Goal: Obtain resource: Obtain resource

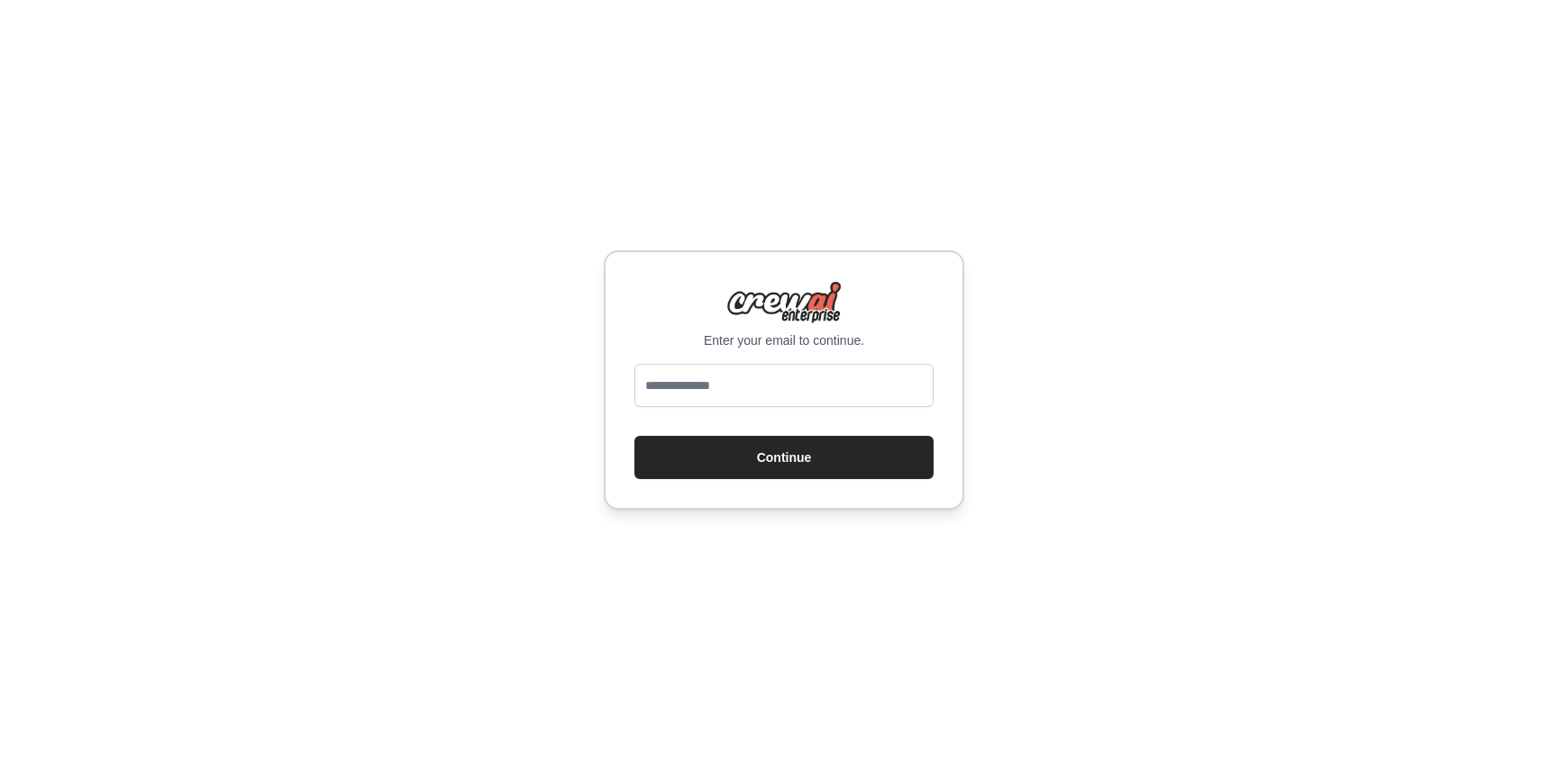
click at [755, 380] on input "email" at bounding box center [784, 386] width 299 height 43
type input "**********"
click at [670, 463] on button "Continue" at bounding box center [784, 457] width 299 height 43
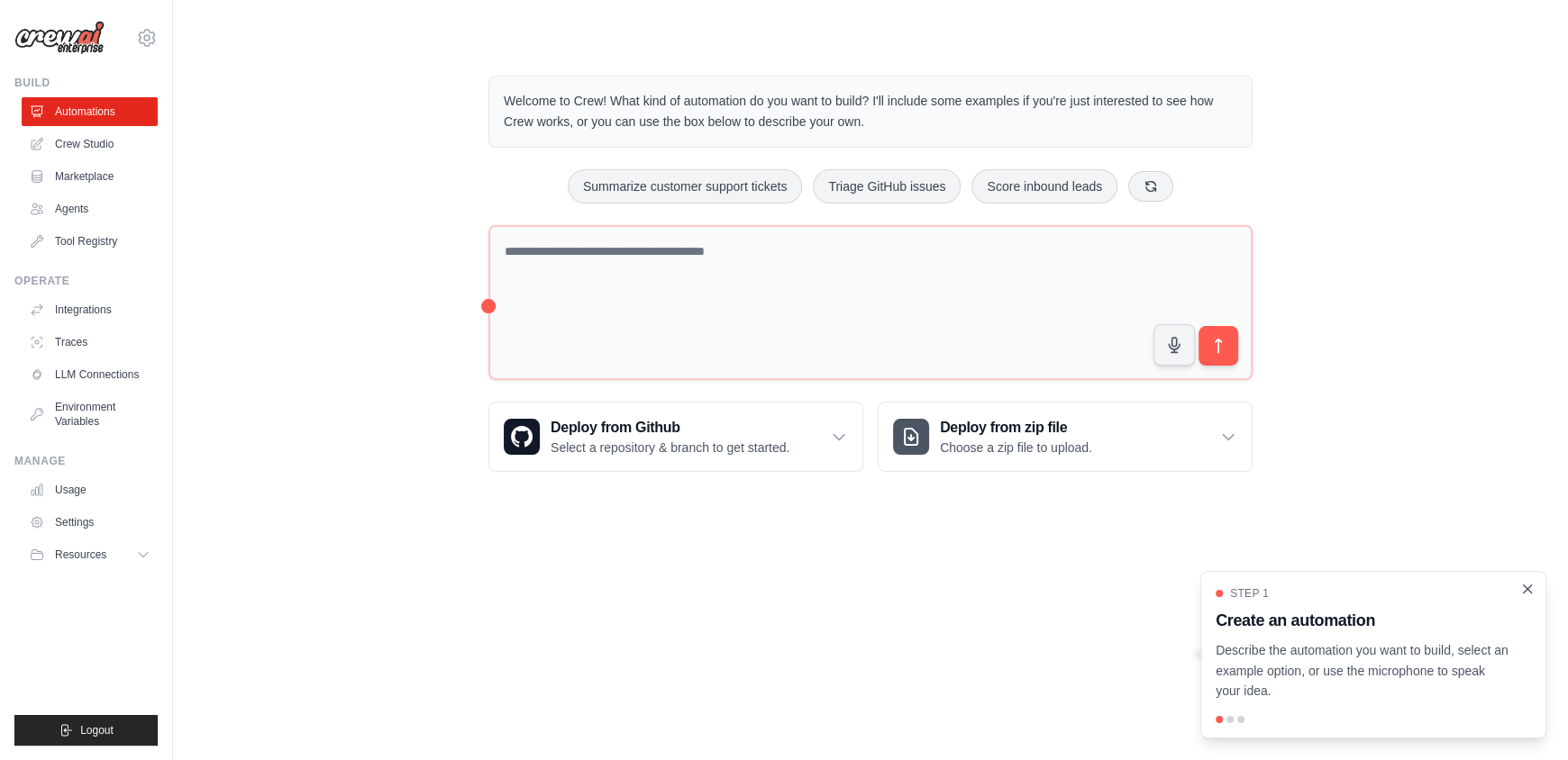
click at [1524, 593] on icon "Close walkthrough" at bounding box center [1528, 589] width 17 height 17
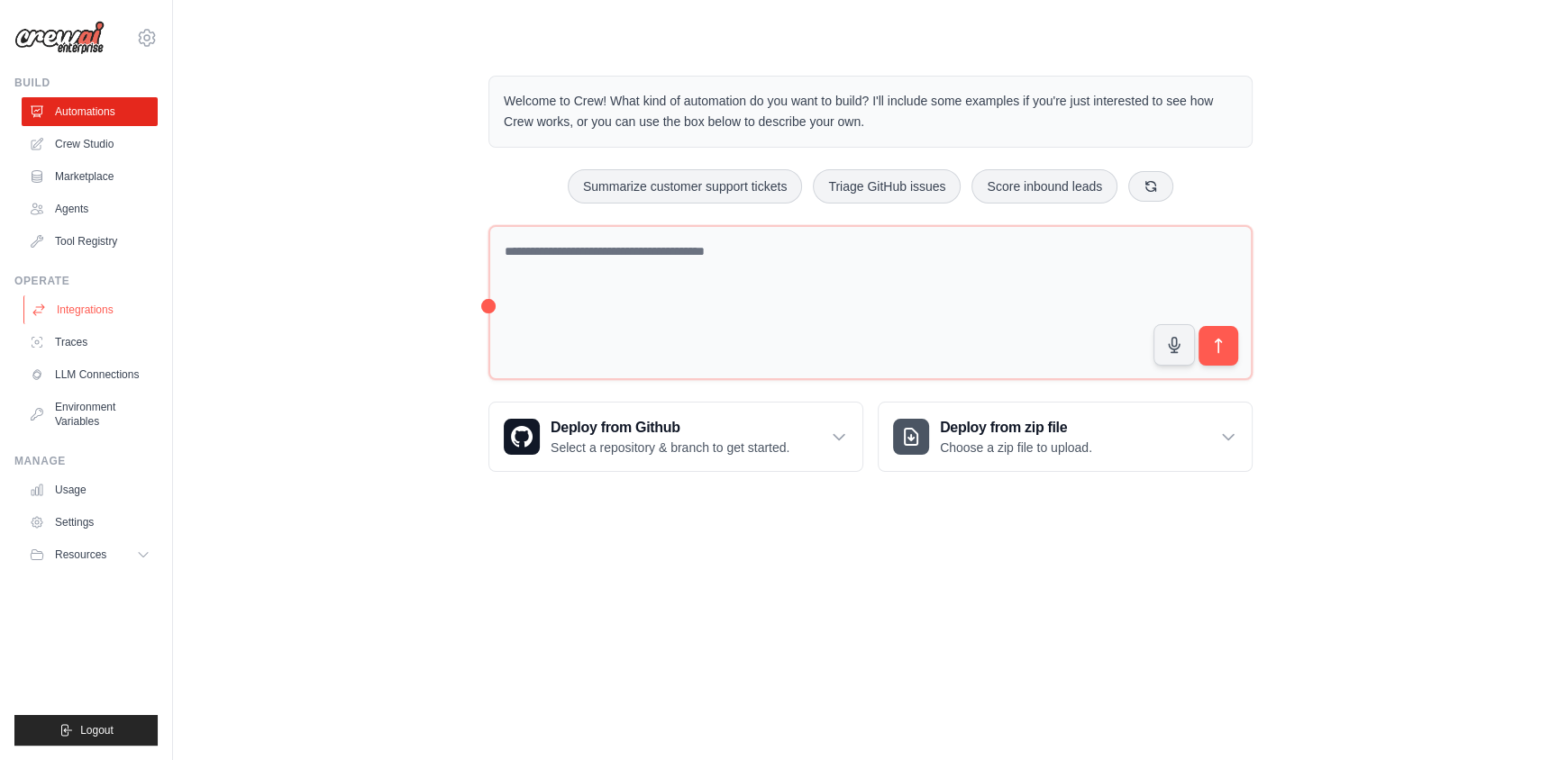
click at [75, 309] on link "Integrations" at bounding box center [92, 309] width 136 height 28
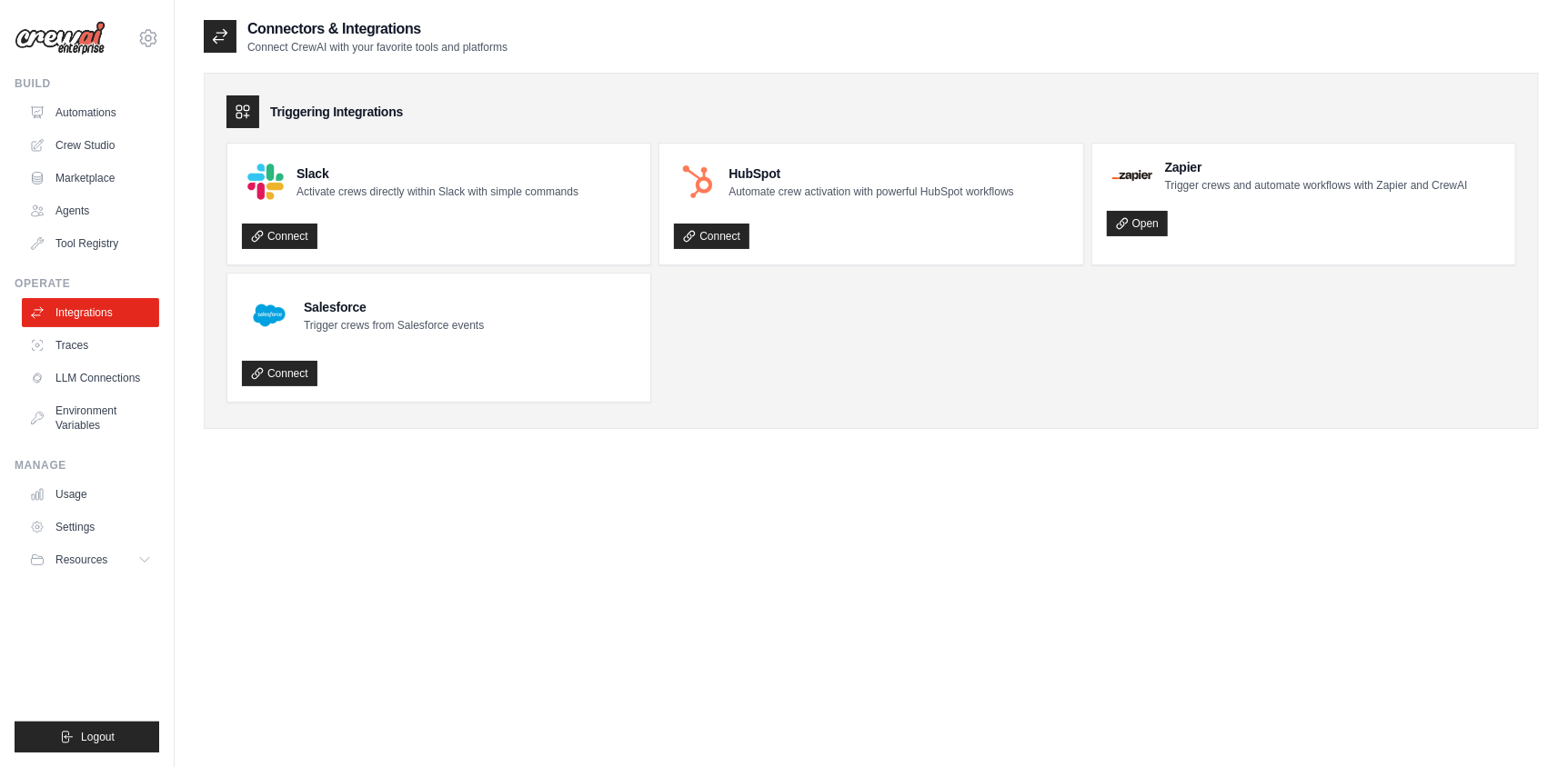
click at [244, 108] on icon at bounding box center [243, 112] width 19 height 19
click at [74, 216] on link "Agents" at bounding box center [93, 210] width 137 height 29
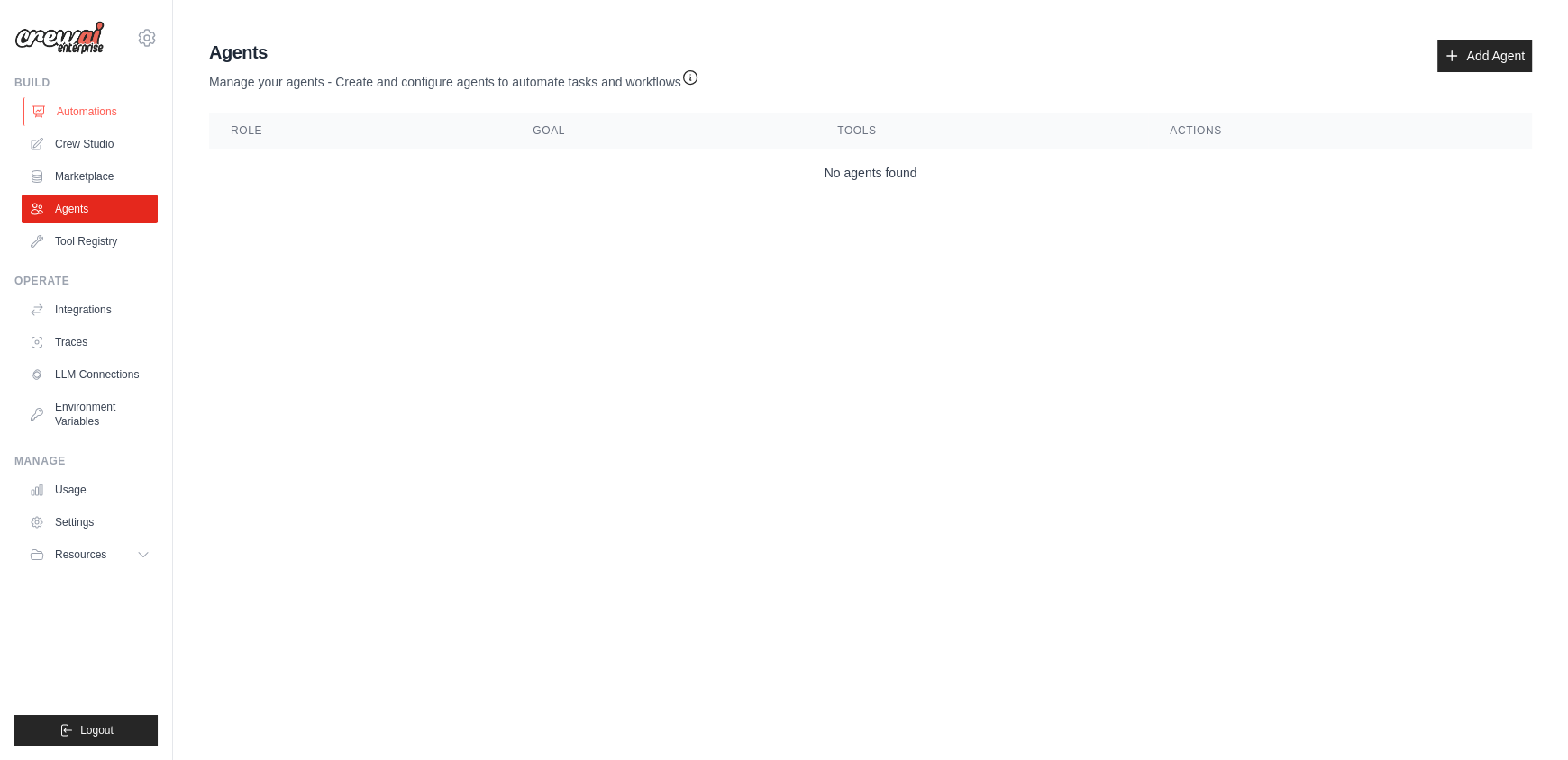
click at [80, 116] on link "Automations" at bounding box center [92, 111] width 136 height 28
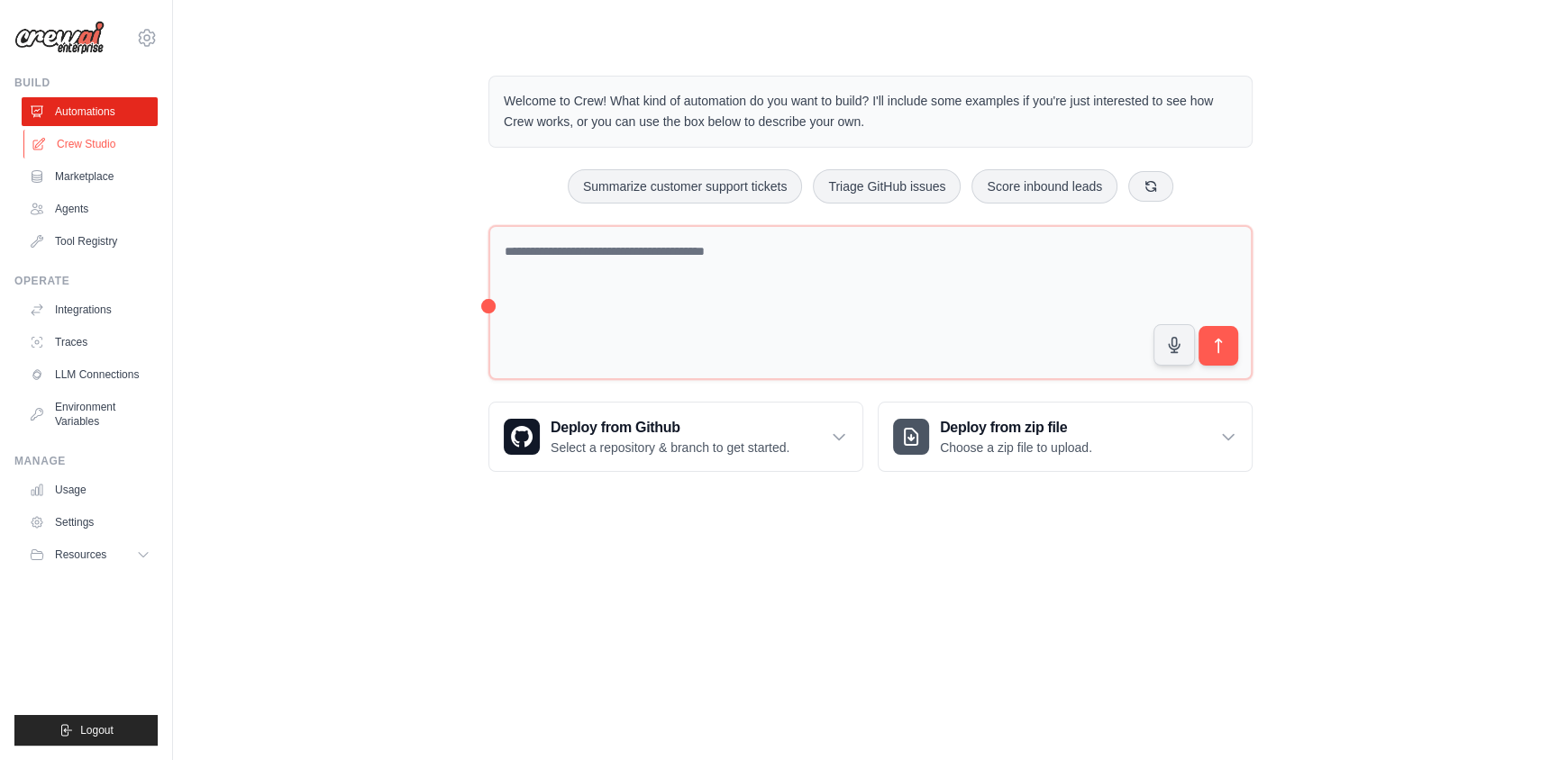
click at [79, 143] on link "Crew Studio" at bounding box center [92, 143] width 136 height 28
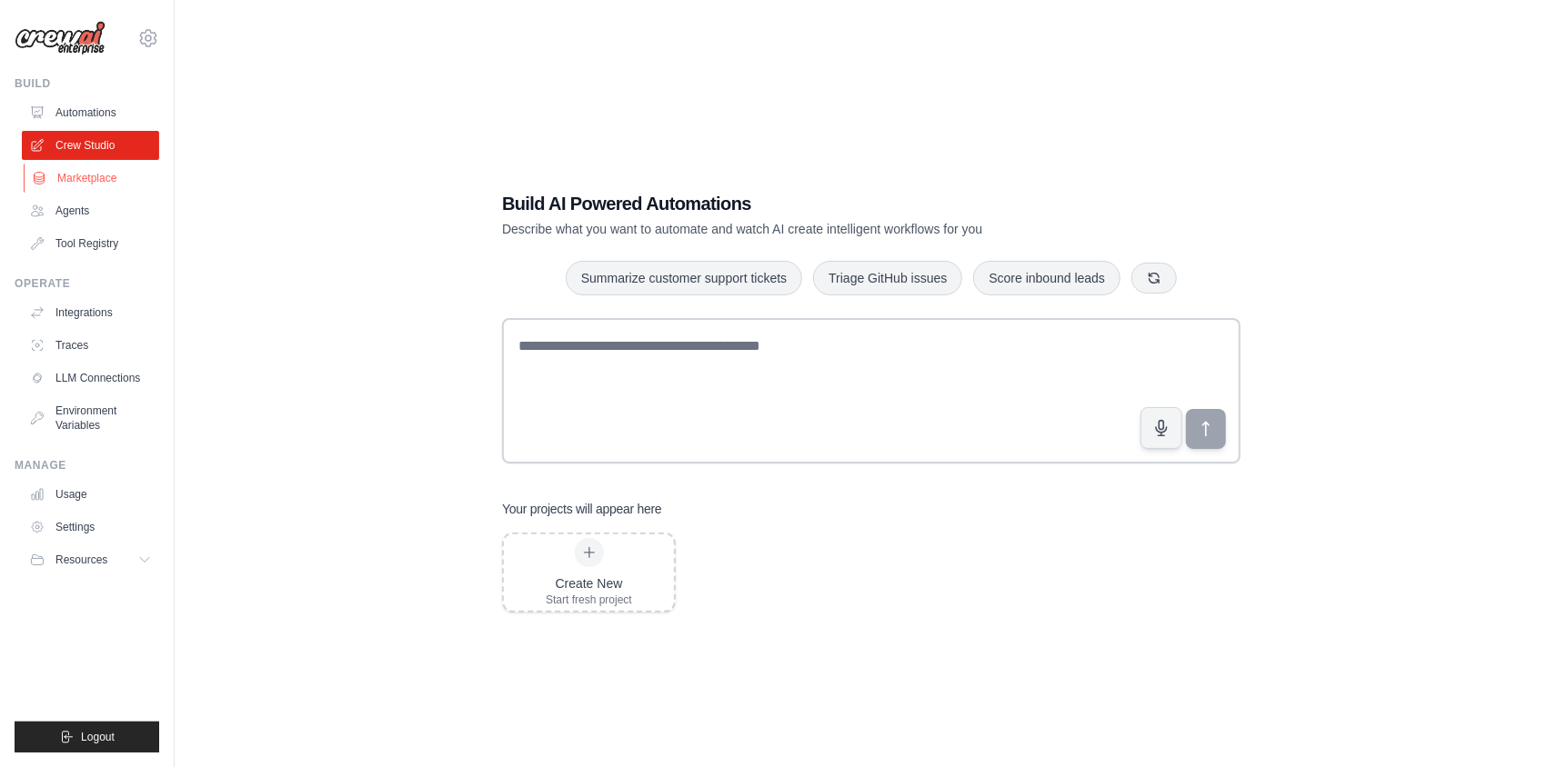
click at [82, 182] on link "Marketplace" at bounding box center [93, 178] width 137 height 29
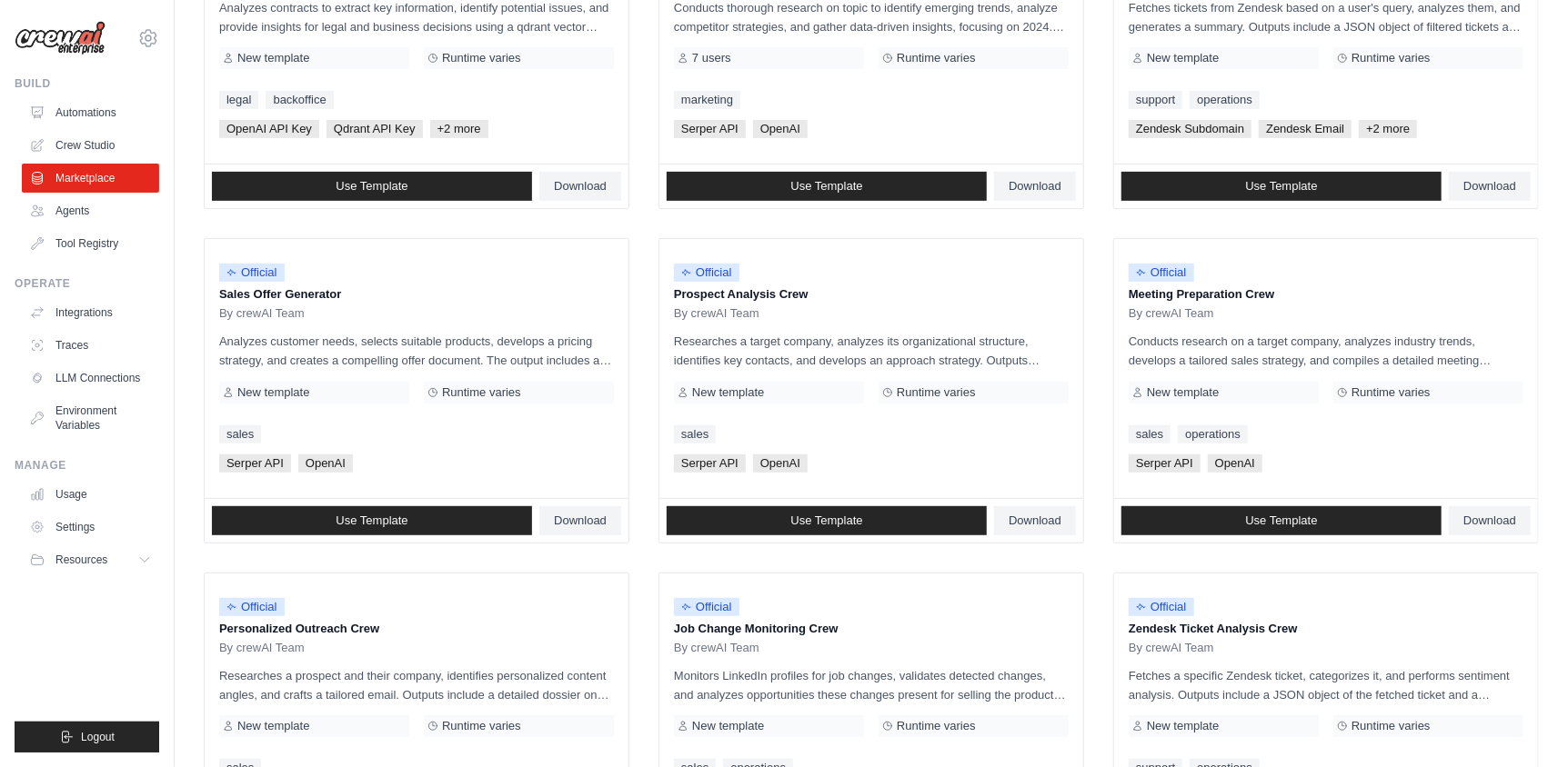
scroll to position [364, 0]
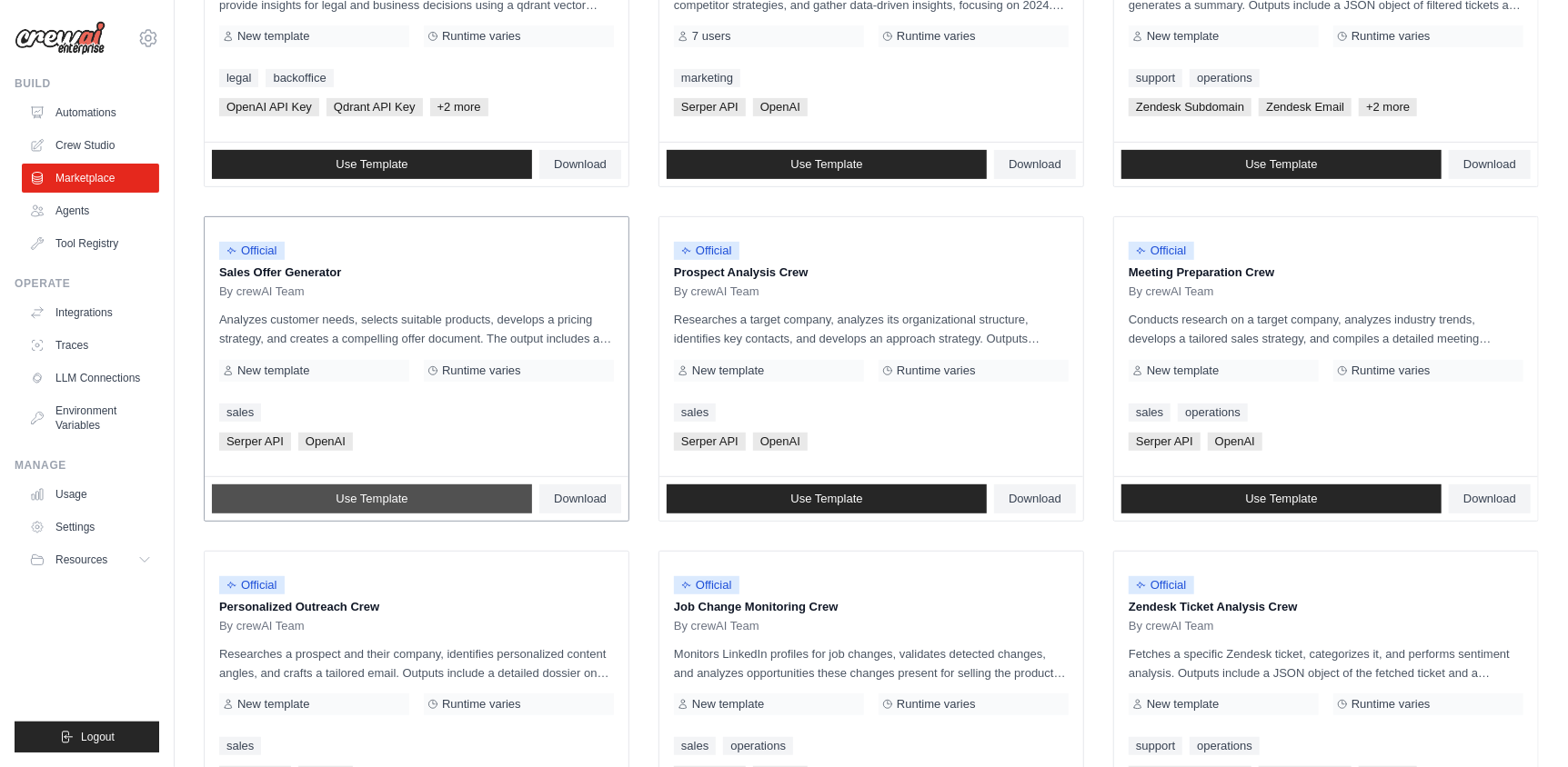
click at [397, 500] on span "Use Template" at bounding box center [372, 499] width 72 height 15
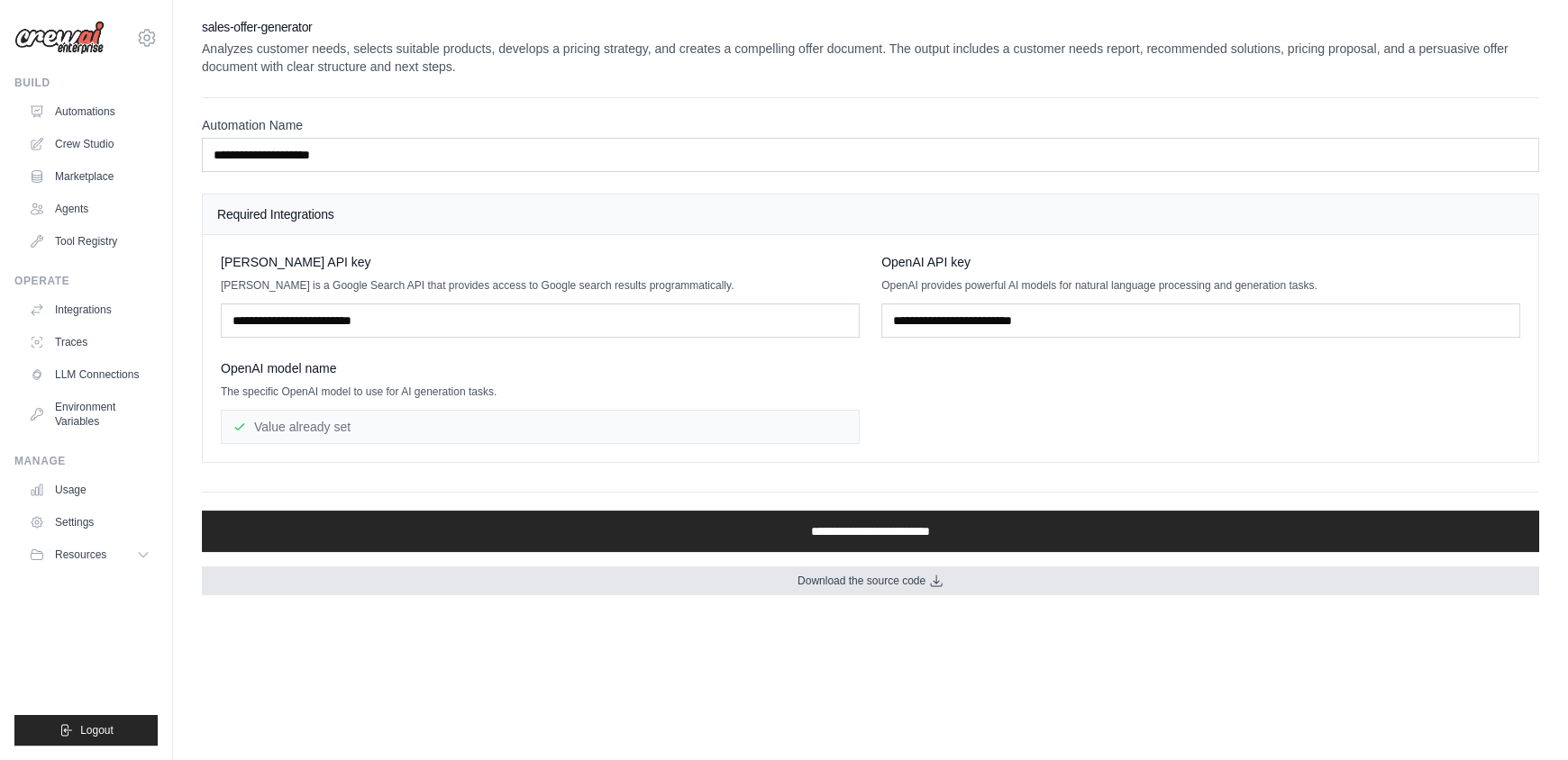
click at [894, 585] on span "Download the source code" at bounding box center [861, 581] width 128 height 15
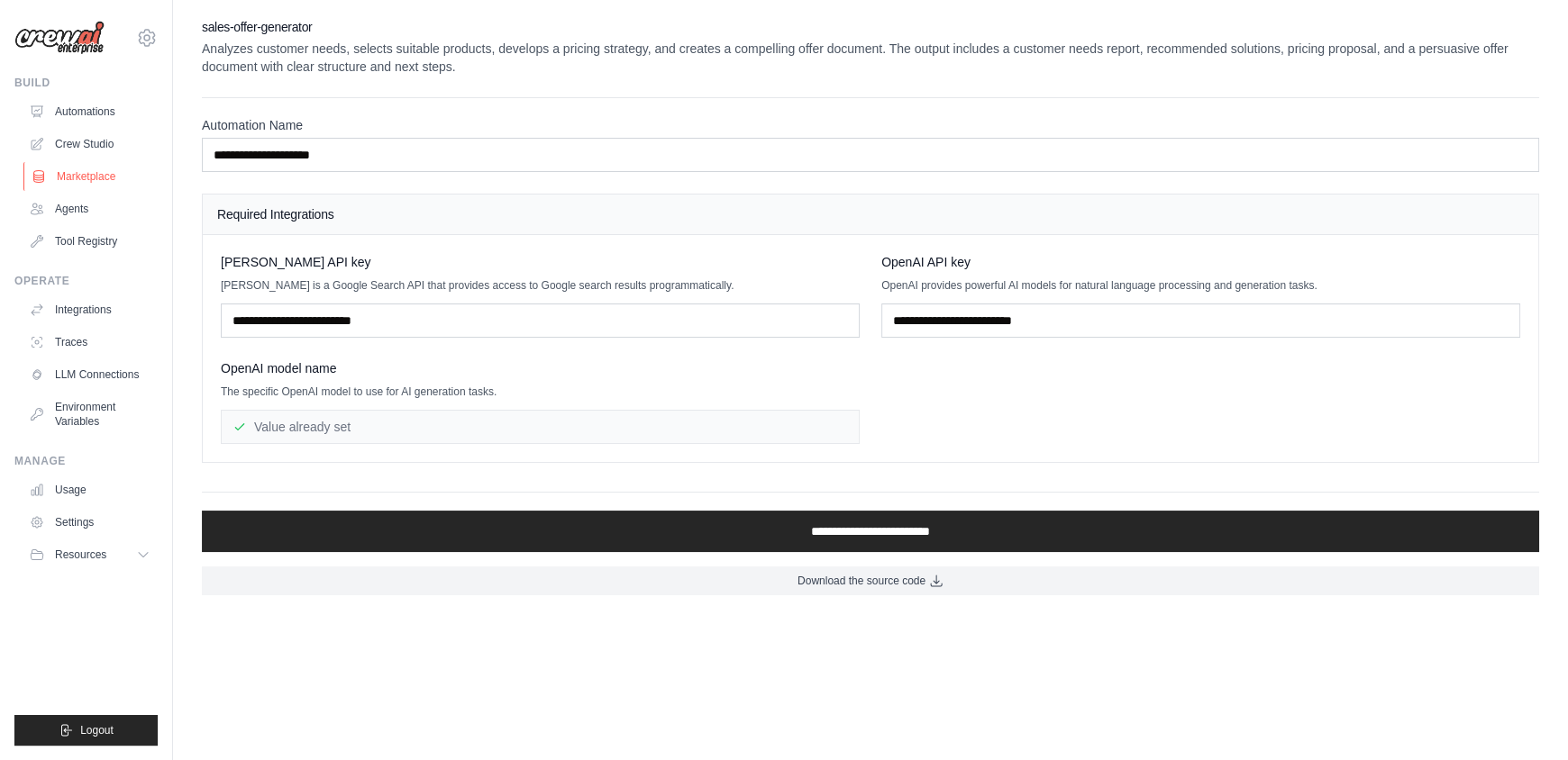
click at [86, 179] on link "Marketplace" at bounding box center [92, 176] width 136 height 28
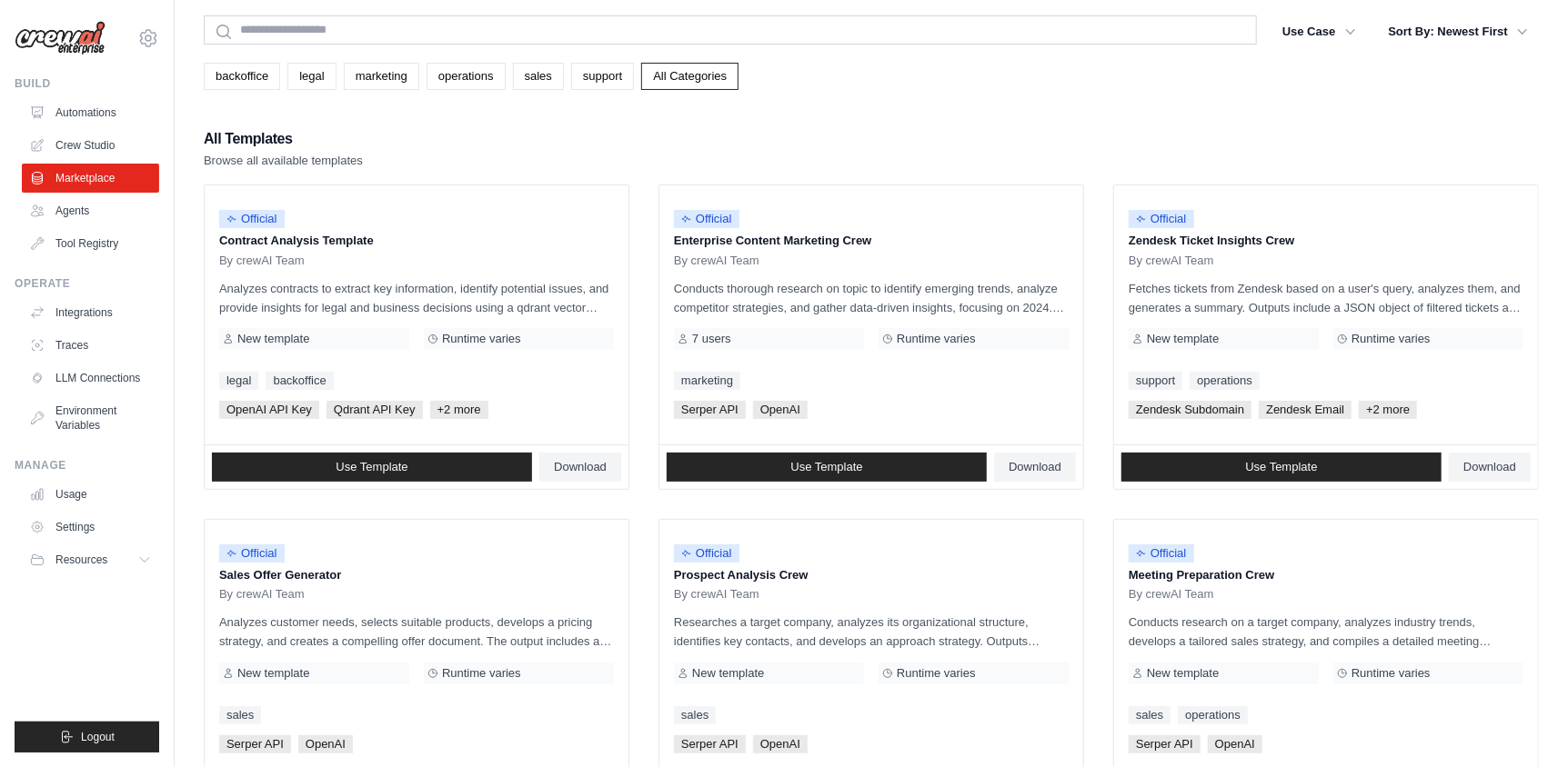
scroll to position [90, 0]
